Goal: Information Seeking & Learning: Learn about a topic

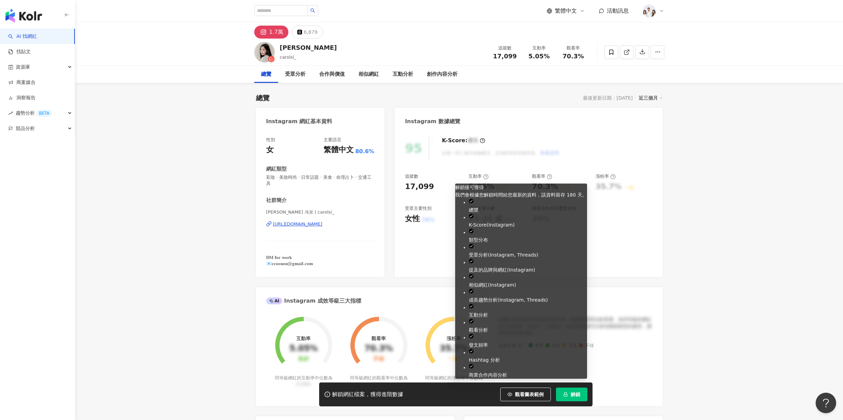
click at [572, 393] on span "解鎖" at bounding box center [575, 394] width 10 height 5
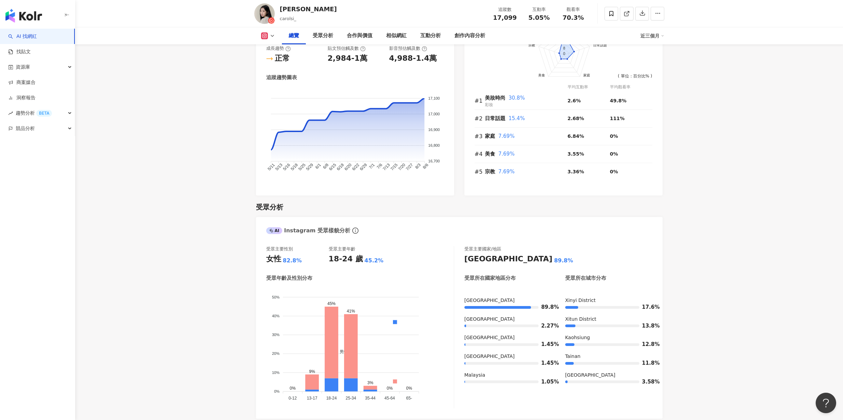
scroll to position [410, 0]
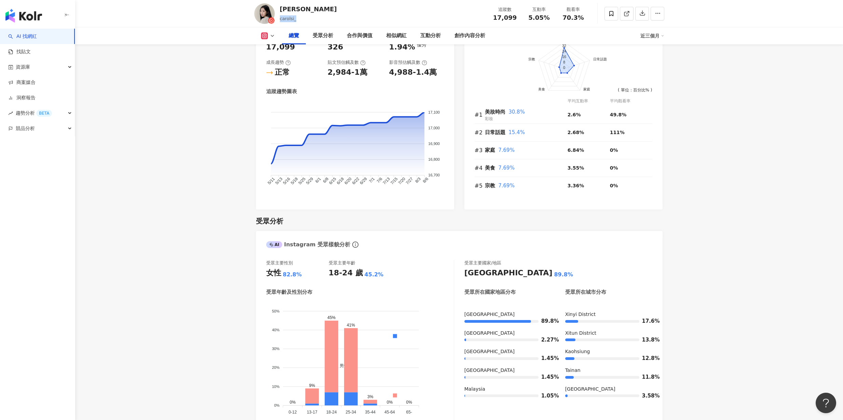
drag, startPoint x: 296, startPoint y: 22, endPoint x: 280, endPoint y: 21, distance: 16.1
click at [280, 21] on div "Carol carolsi_ 追蹤數 17,099 互動率 5.05% 觀看率 70.3%" at bounding box center [458, 13] width 437 height 27
copy span "carolsi_"
click at [271, 18] on icon at bounding box center [271, 20] width 7 height 7
click at [264, 39] on div "總覽 受眾分析 合作與價值 相似網紅 互動分析 創作內容分析 近三個月" at bounding box center [459, 35] width 410 height 17
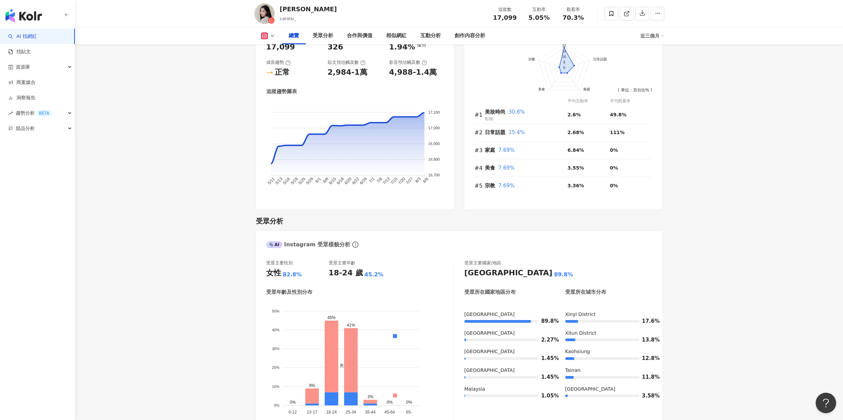
click at [264, 36] on icon at bounding box center [263, 35] width 1 height 1
click at [265, 47] on button "Instagram" at bounding box center [276, 49] width 37 height 10
click at [264, 37] on icon at bounding box center [264, 36] width 4 height 4
click at [262, 46] on rect at bounding box center [264, 48] width 5 height 5
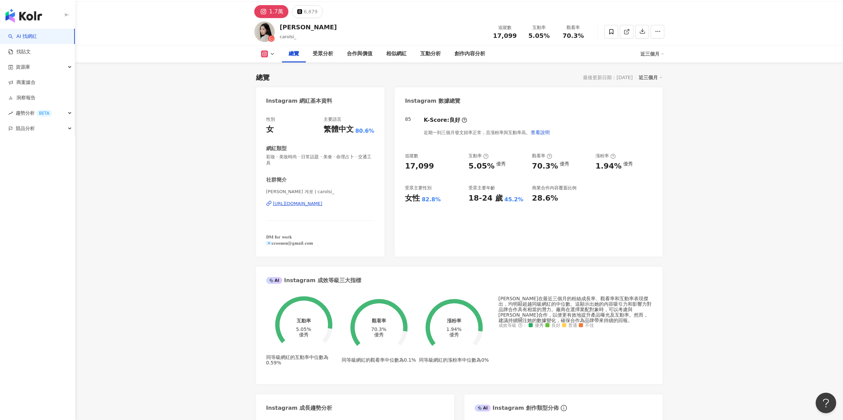
scroll to position [0, 0]
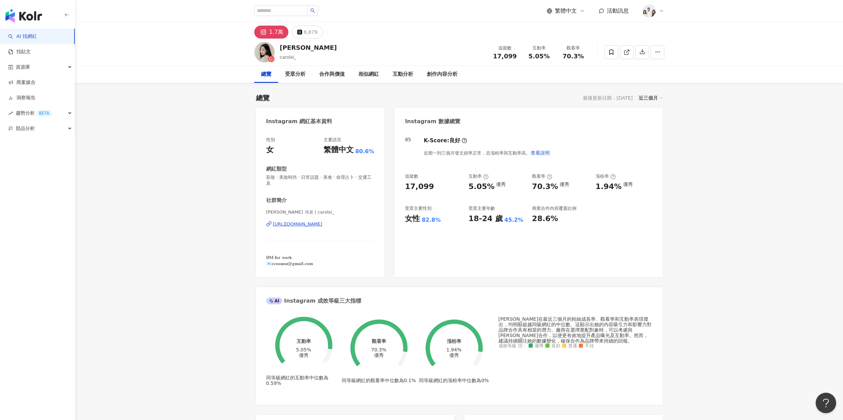
click at [278, 31] on div "1.7萬" at bounding box center [276, 32] width 14 height 10
click at [266, 31] on icon at bounding box center [263, 32] width 8 height 8
click at [290, 224] on div "https://www.instagram.com/carolsi_/" at bounding box center [298, 224] width 50 height 6
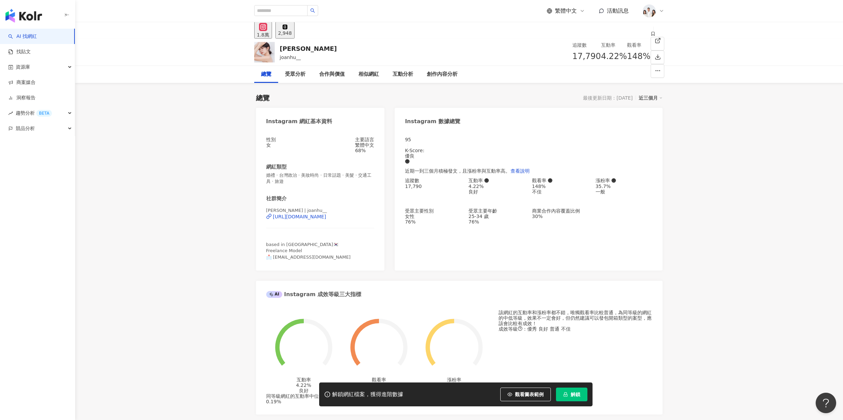
scroll to position [42, 0]
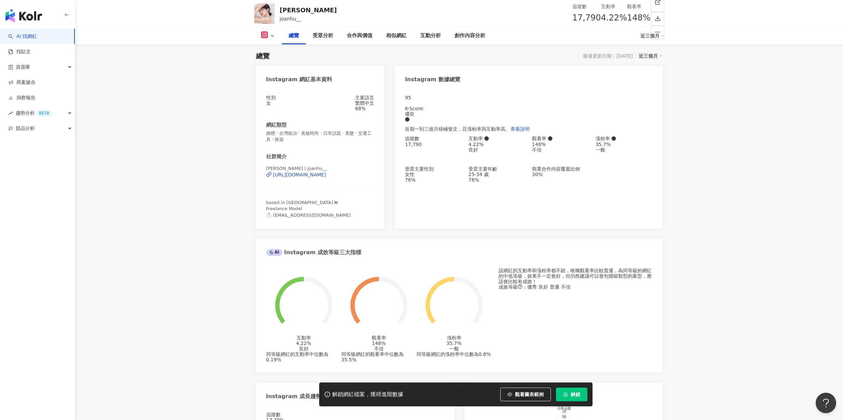
click at [572, 388] on button "解鎖" at bounding box center [571, 395] width 31 height 14
click at [572, 389] on button "解鎖" at bounding box center [571, 395] width 31 height 14
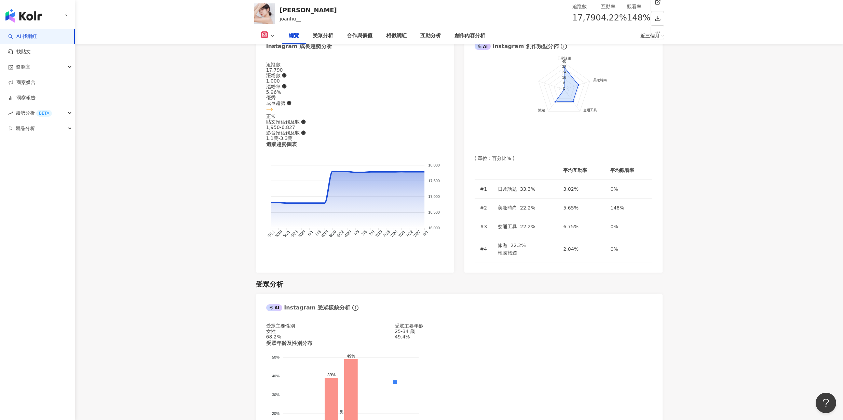
scroll to position [395, 0]
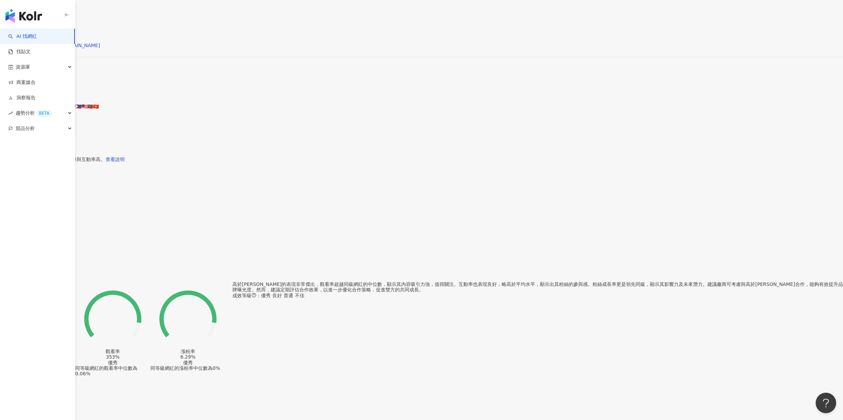
scroll to position [493, 0]
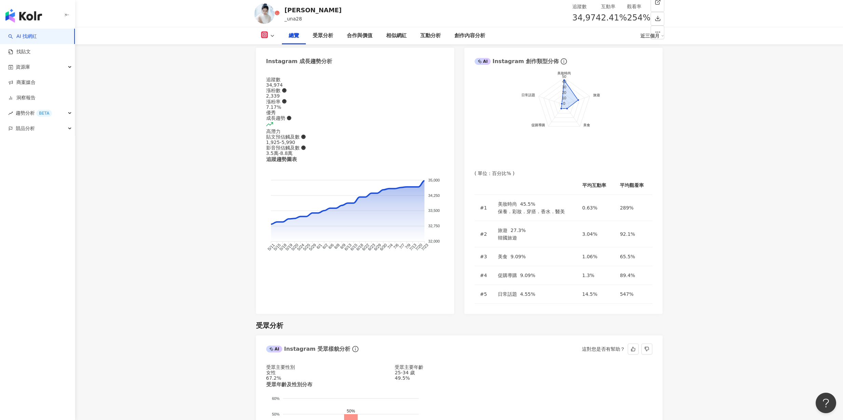
scroll to position [437, 0]
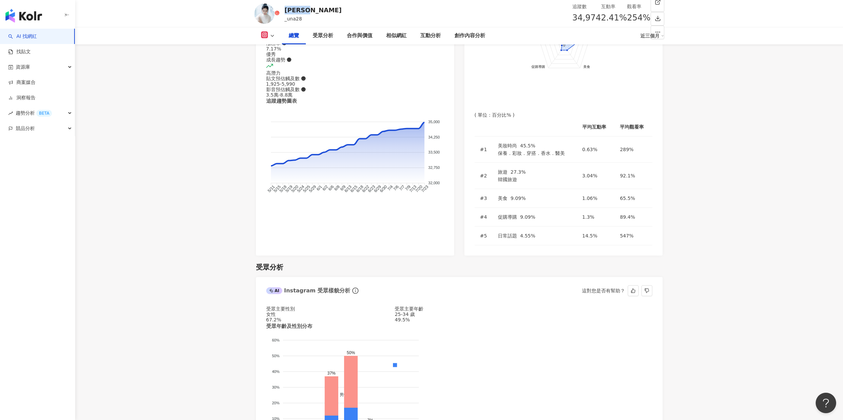
drag, startPoint x: 282, startPoint y: 9, endPoint x: 335, endPoint y: 9, distance: 53.3
click at [335, 9] on div "楊允兒UNA _una28 追蹤數 34,974 互動率 2.41% 觀看率 254%" at bounding box center [458, 13] width 437 height 27
copy div "楊允兒UNA"
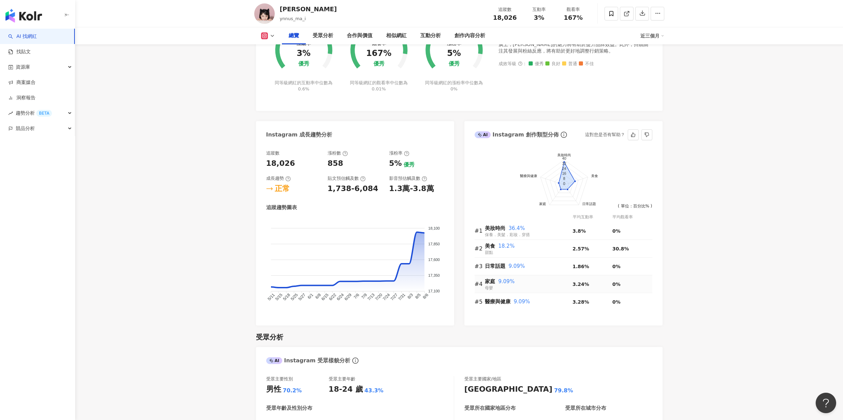
scroll to position [520, 0]
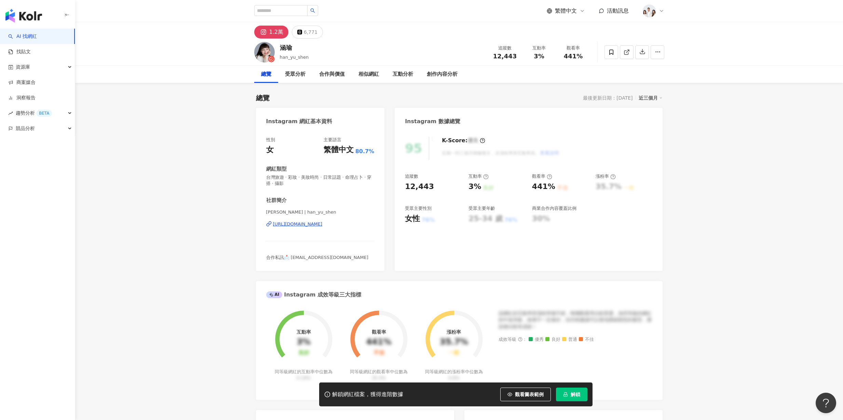
click at [572, 394] on span "解鎖" at bounding box center [575, 394] width 10 height 5
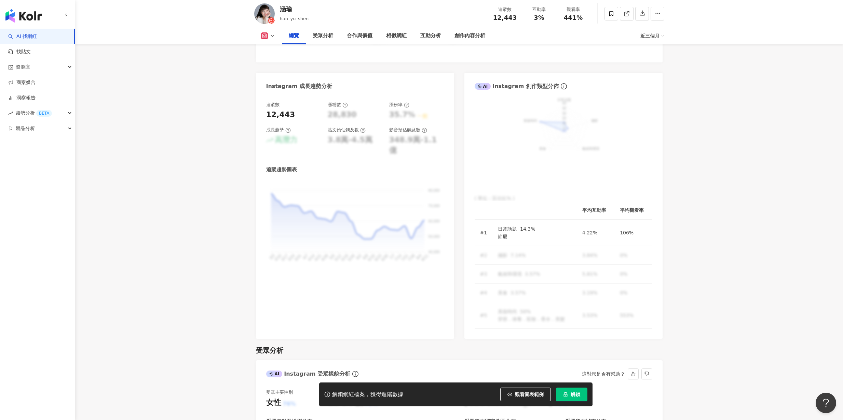
scroll to position [455, 0]
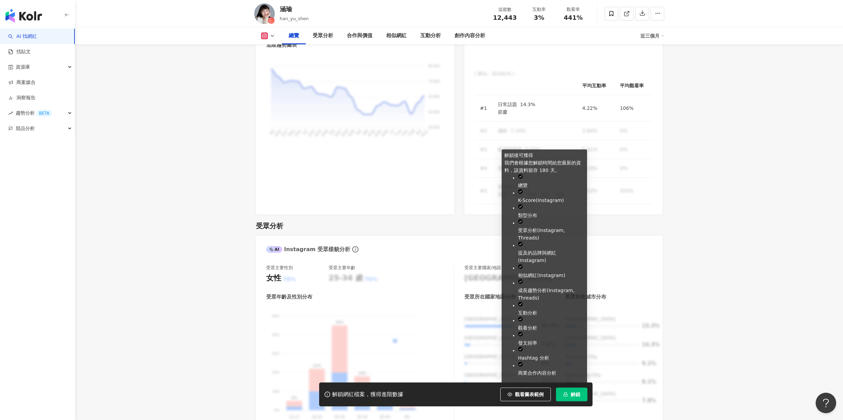
click at [571, 393] on span "解鎖" at bounding box center [575, 394] width 10 height 5
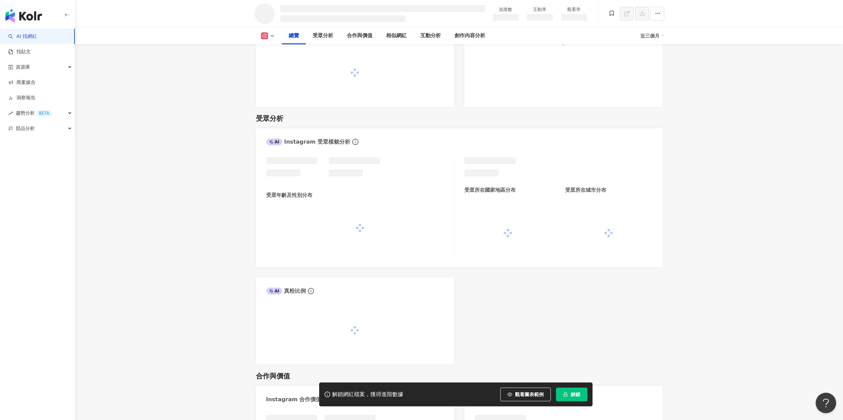
scroll to position [454, 0]
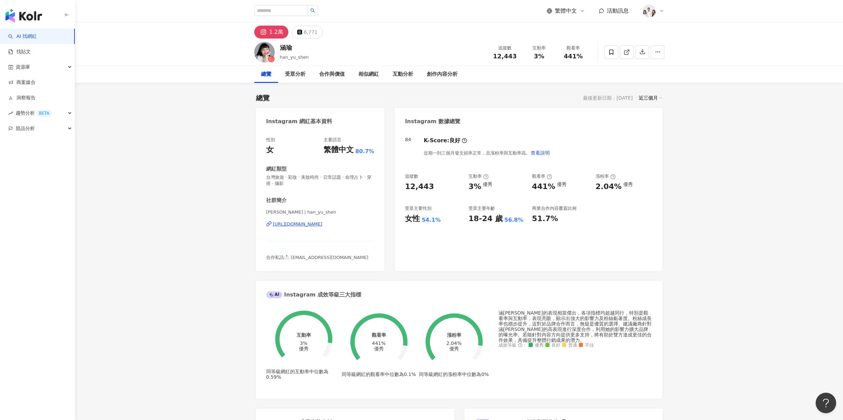
click at [287, 225] on div "https://www.instagram.com/han_yu_shen/" at bounding box center [298, 224] width 50 height 6
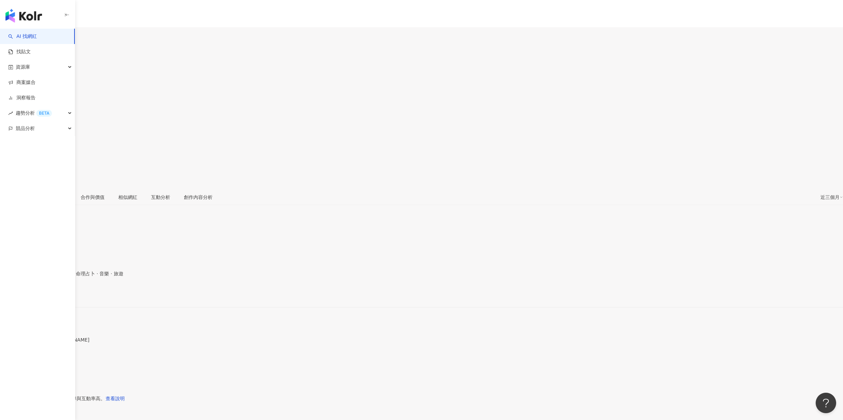
scroll to position [42, 0]
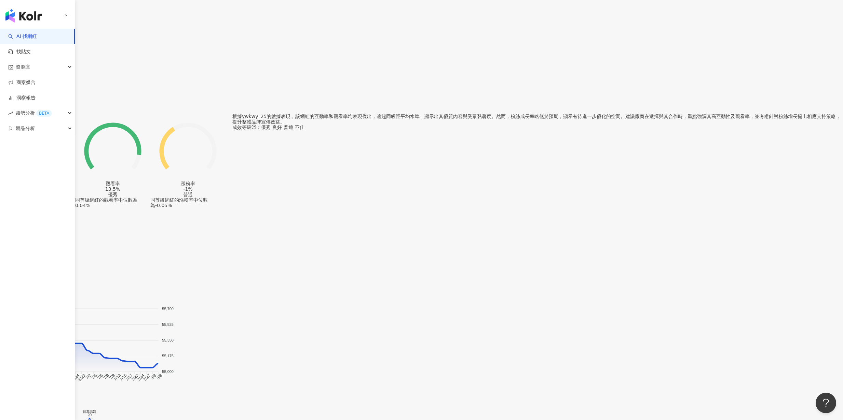
scroll to position [481, 0]
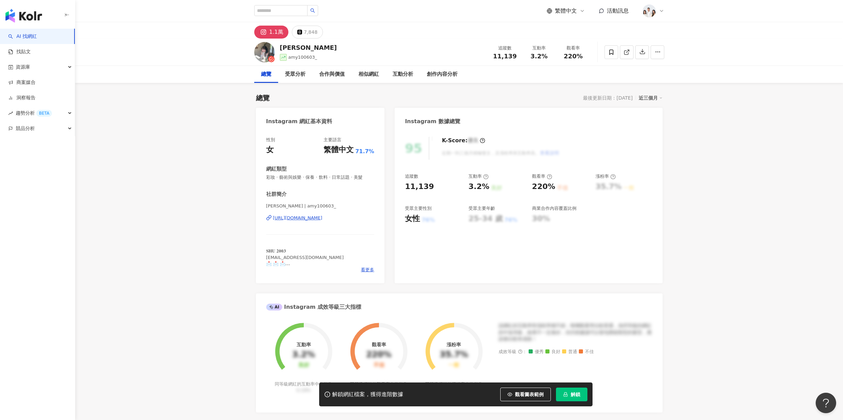
click at [564, 395] on icon "lock" at bounding box center [565, 394] width 5 height 5
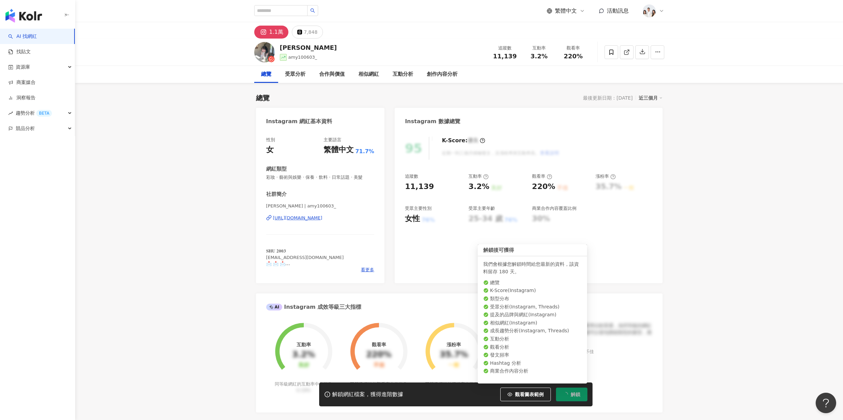
scroll to position [42, 0]
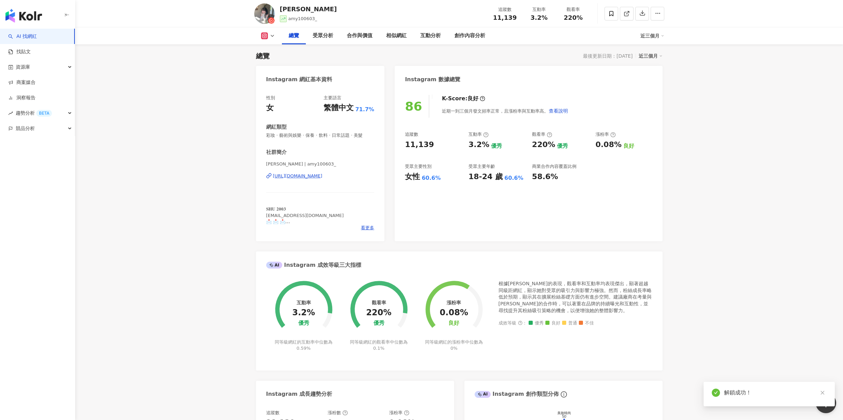
click at [567, 94] on div "86 K-Score : 良好 近期一到三個月發文頻率正常，且漲粉率與互動率高。 查看說明 追蹤數 11,139 互動率 3.2% 優秀 觀看率 220% 優…" at bounding box center [527, 164] width 267 height 153
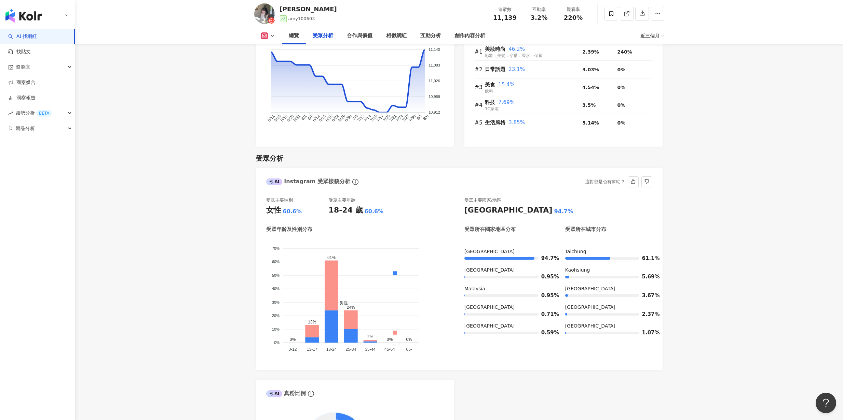
scroll to position [581, 0]
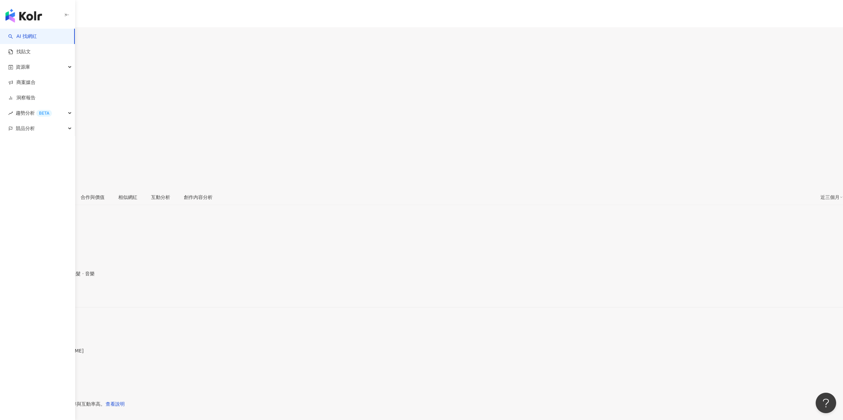
scroll to position [47, 0]
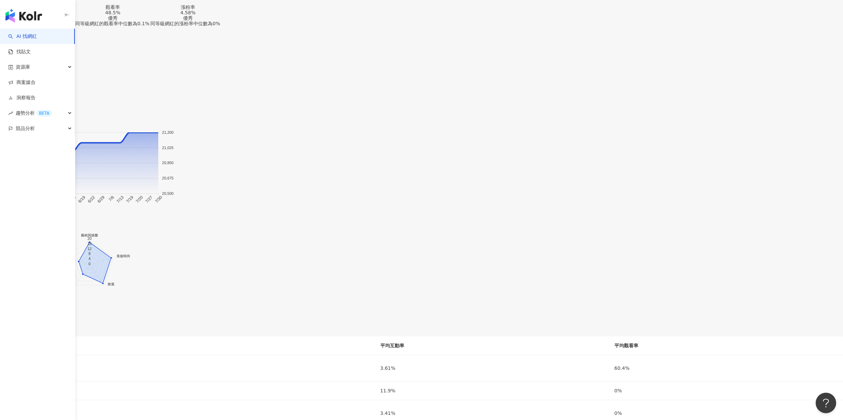
scroll to position [587, 0]
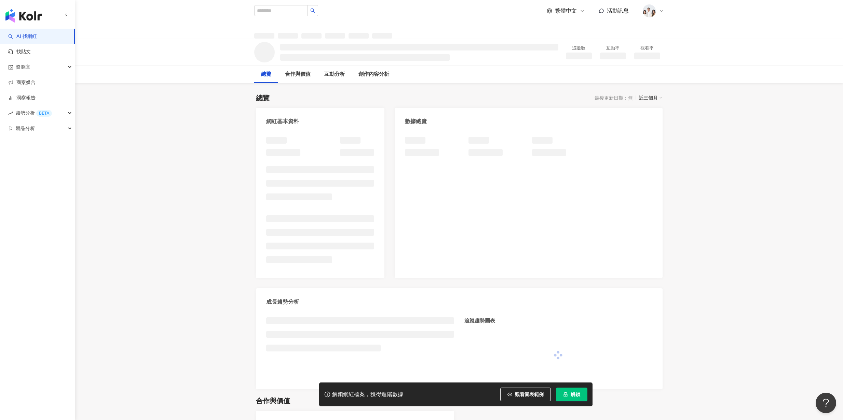
click at [563, 396] on icon "lock" at bounding box center [565, 394] width 5 height 5
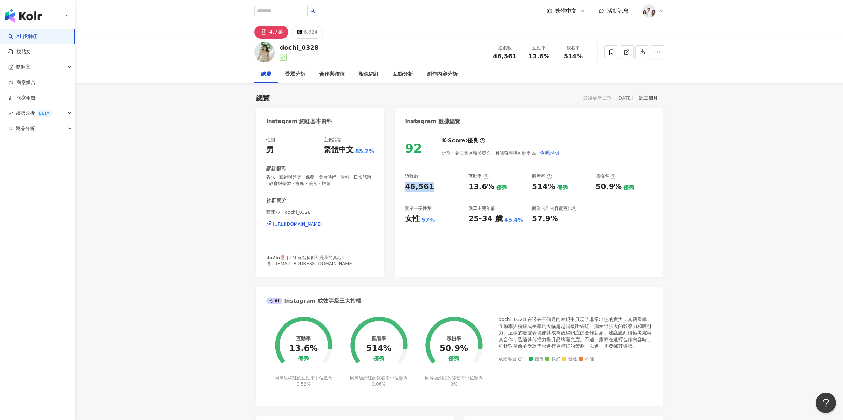
drag, startPoint x: 434, startPoint y: 185, endPoint x: 407, endPoint y: 186, distance: 27.0
click at [407, 186] on div "46,561" at bounding box center [433, 187] width 57 height 11
copy div "46,561"
drag, startPoint x: 546, startPoint y: 57, endPoint x: 531, endPoint y: 57, distance: 15.4
click at [531, 57] on div "13.6%" at bounding box center [539, 56] width 26 height 7
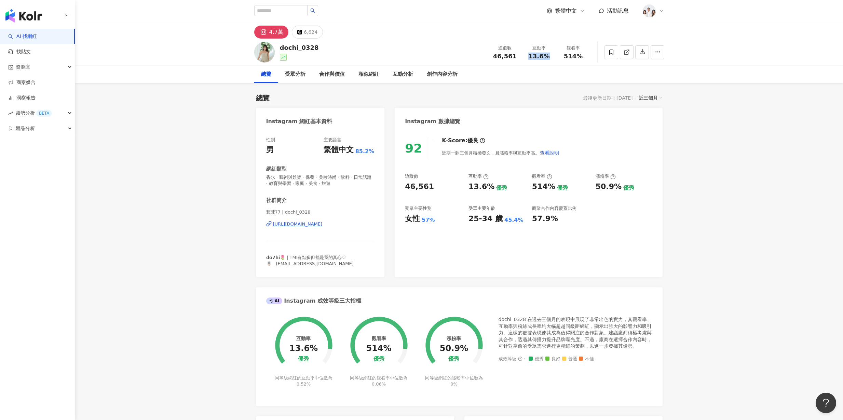
copy span "13.6%"
